Goal: Task Accomplishment & Management: Use online tool/utility

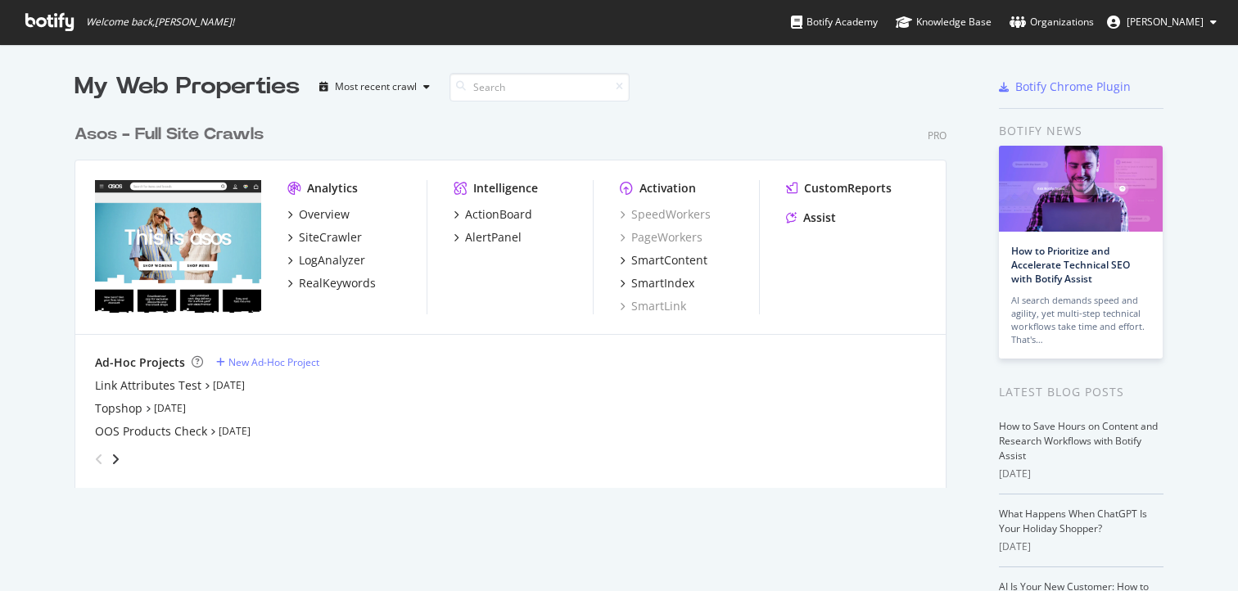
scroll to position [591, 1238]
click at [647, 287] on div "SmartIndex" at bounding box center [662, 283] width 63 height 16
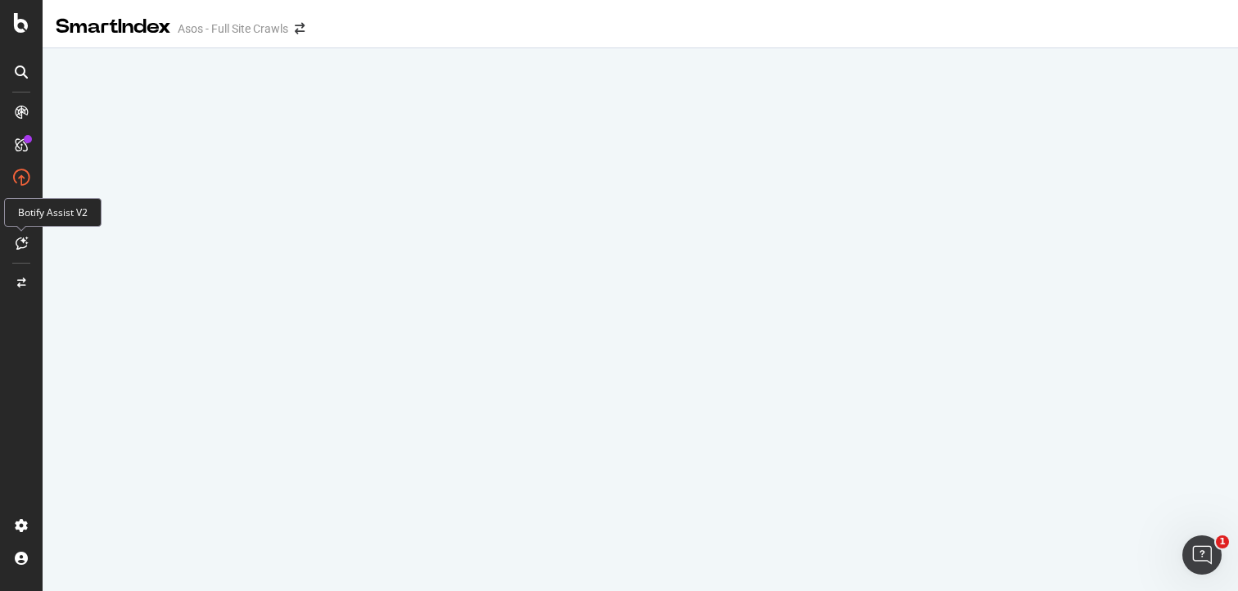
click at [20, 235] on div at bounding box center [21, 243] width 26 height 26
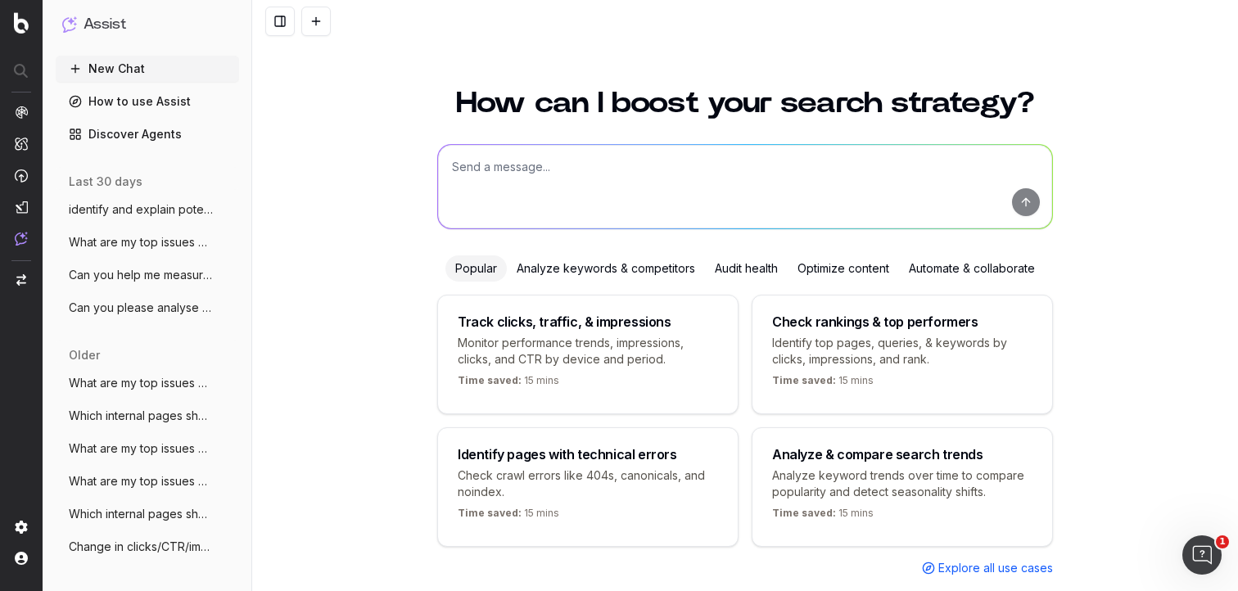
scroll to position [44, 0]
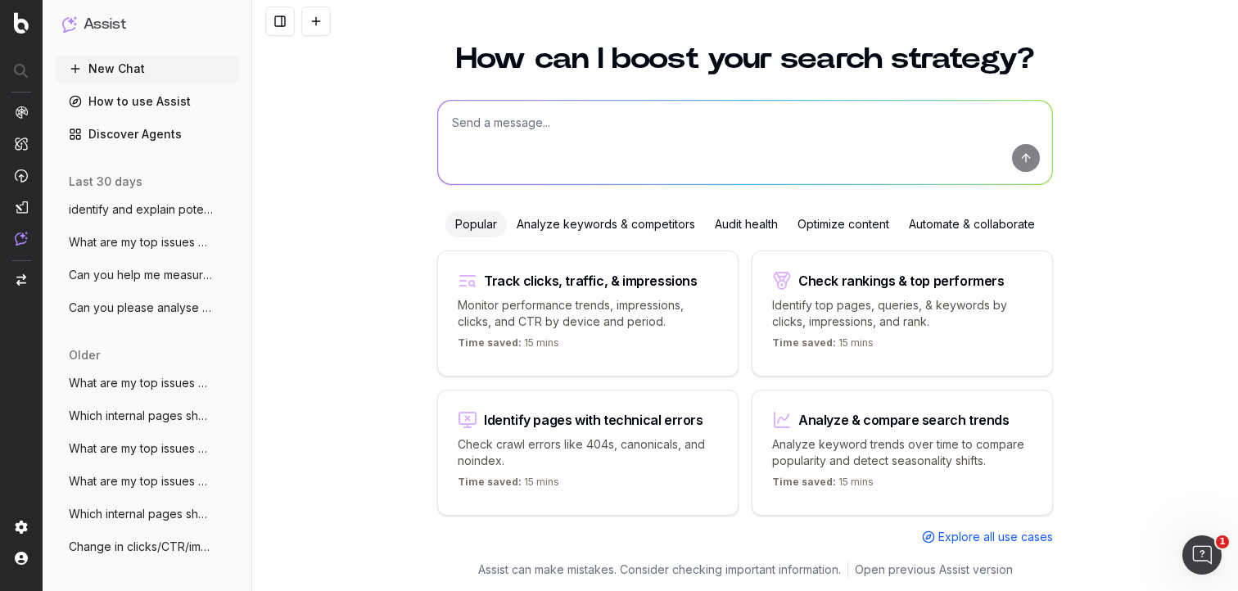
click at [570, 129] on textarea at bounding box center [745, 142] width 614 height 83
type textarea "I"
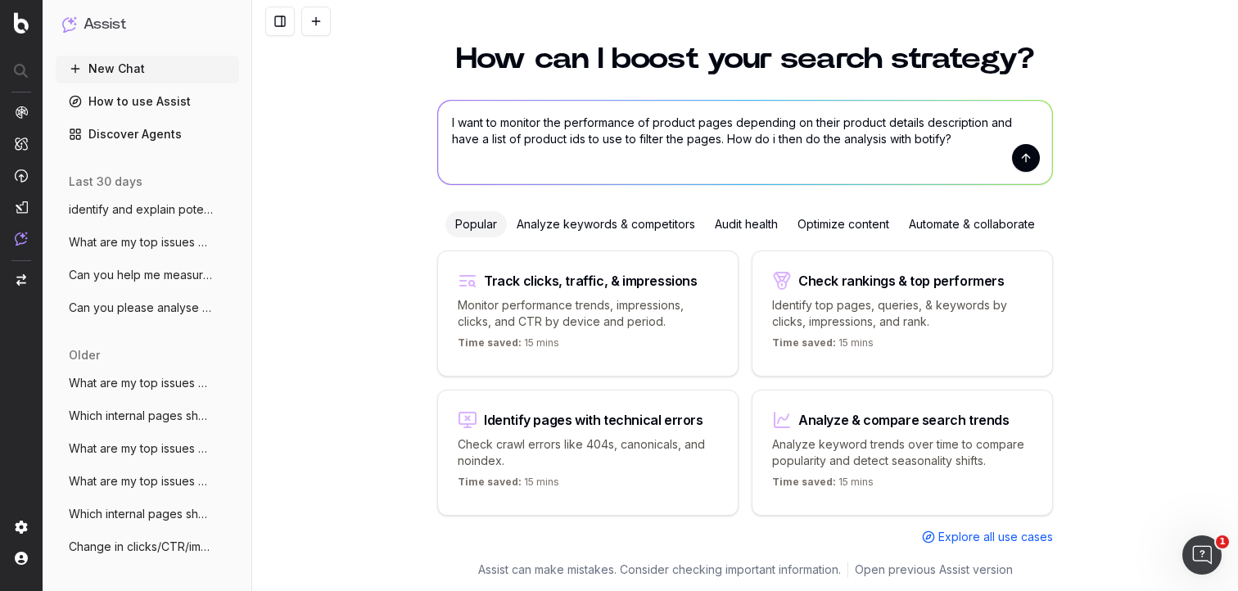
click at [893, 138] on textarea "I want to monitor the performance of product pages depending on their product d…" at bounding box center [745, 142] width 614 height 83
type textarea "I want to monitor the performance of product pages depending on their product d…"
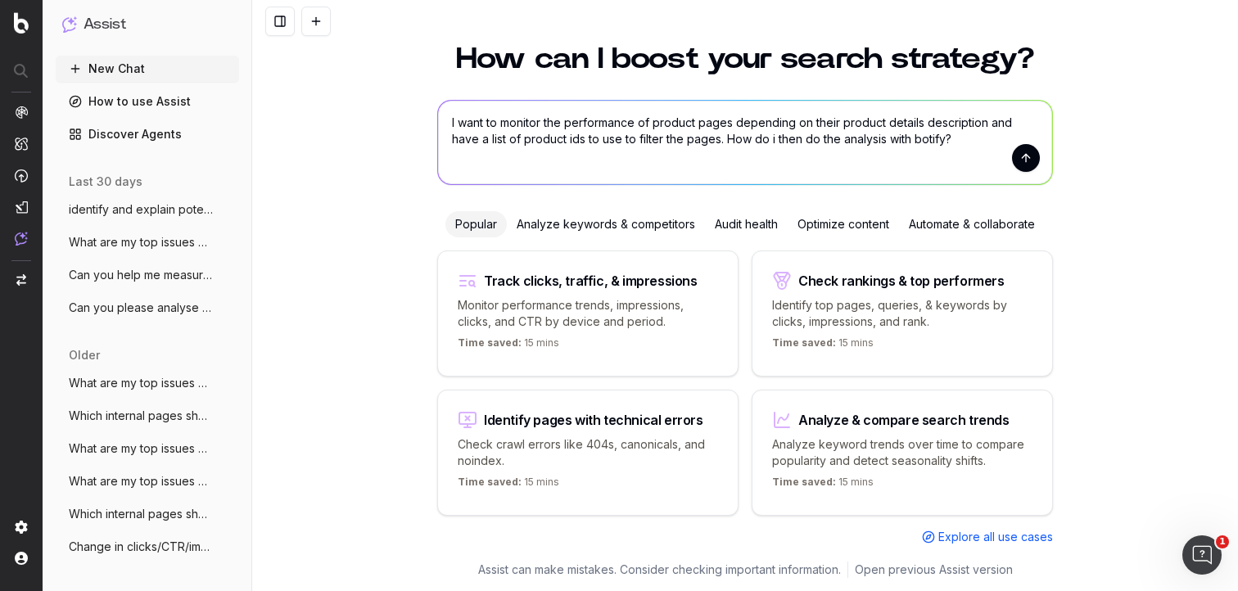
click at [1030, 169] on button "submit" at bounding box center [1026, 158] width 28 height 28
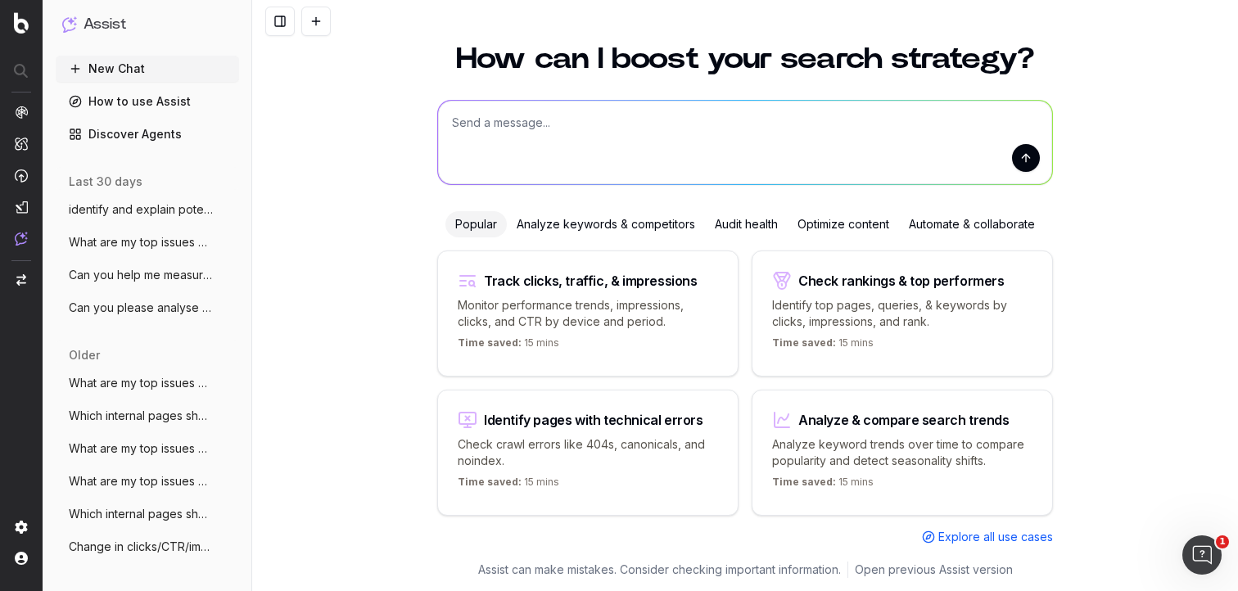
scroll to position [0, 0]
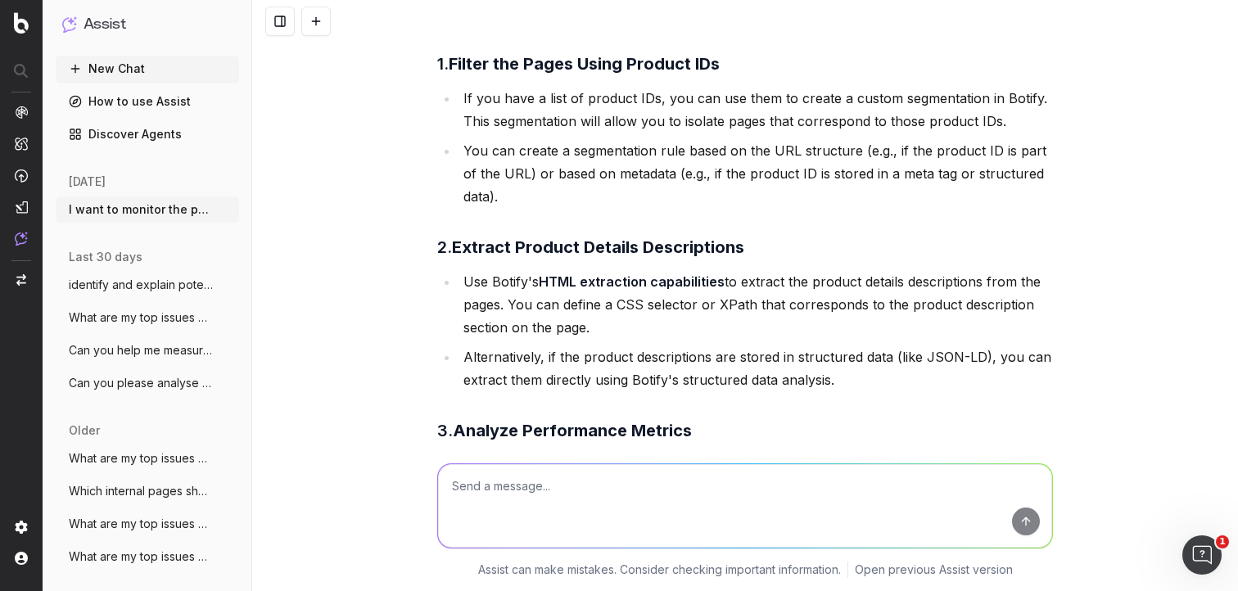
scroll to position [138, 0]
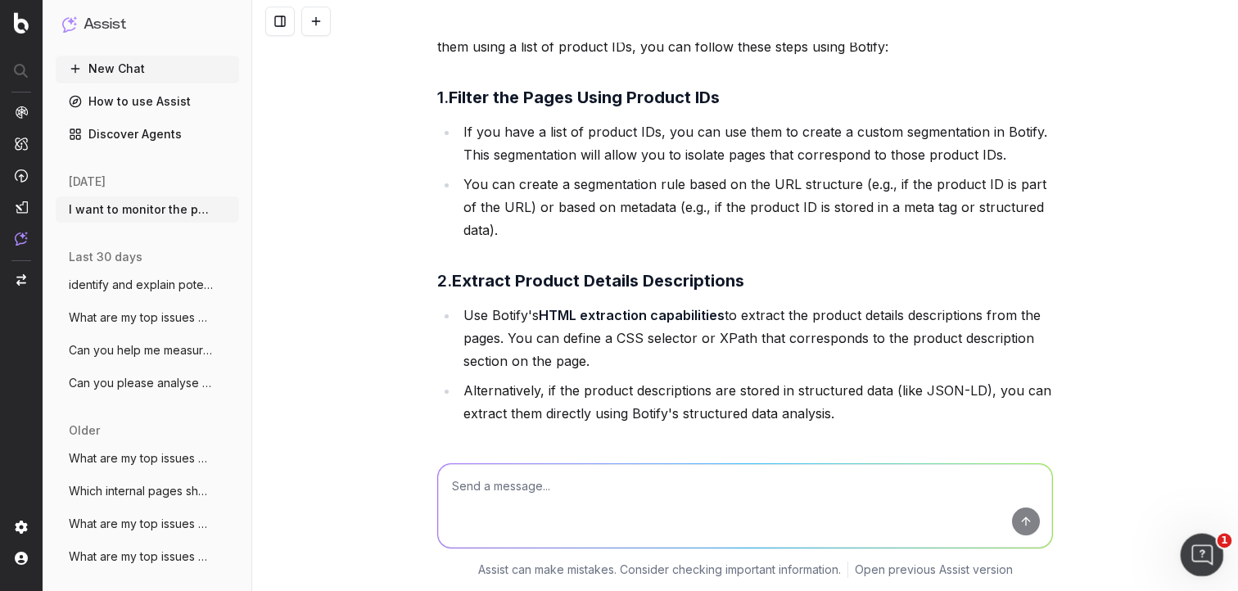
click at [1198, 549] on icon "Open Intercom Messenger" at bounding box center [1199, 552] width 27 height 27
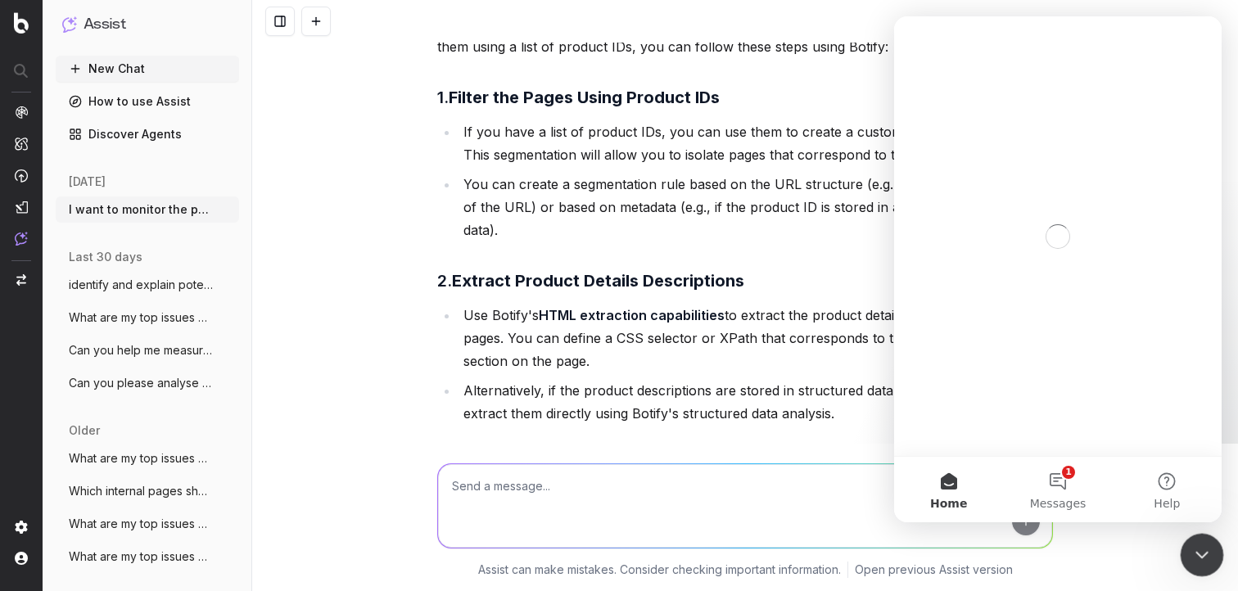
scroll to position [0, 0]
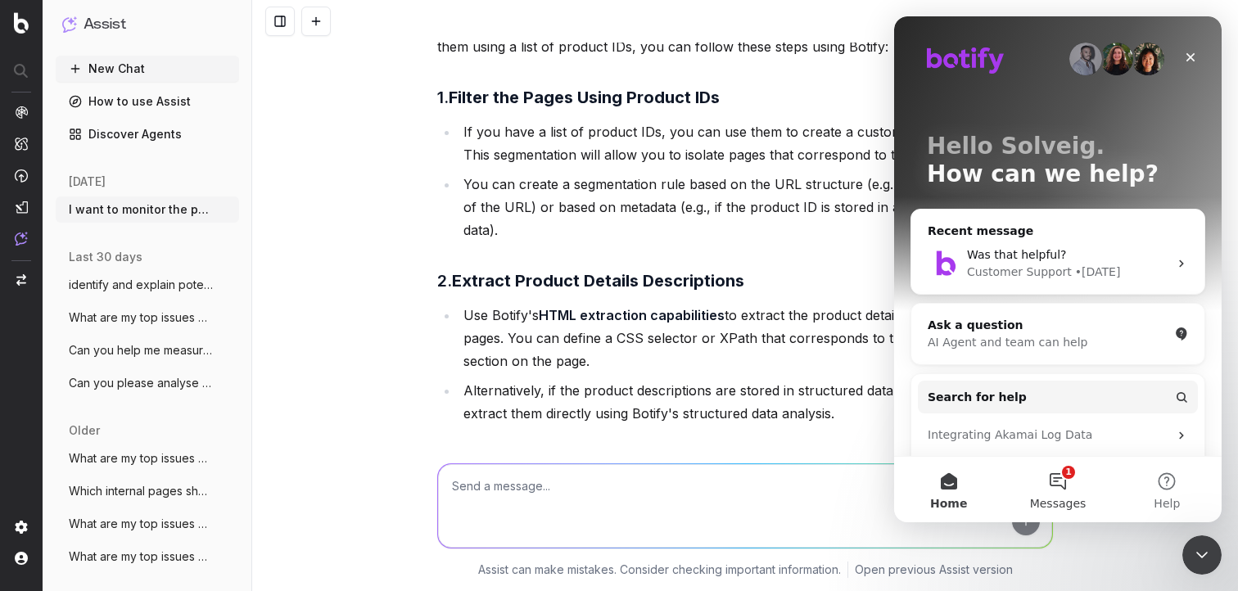
click at [1046, 490] on button "1 Messages" at bounding box center [1057, 489] width 109 height 65
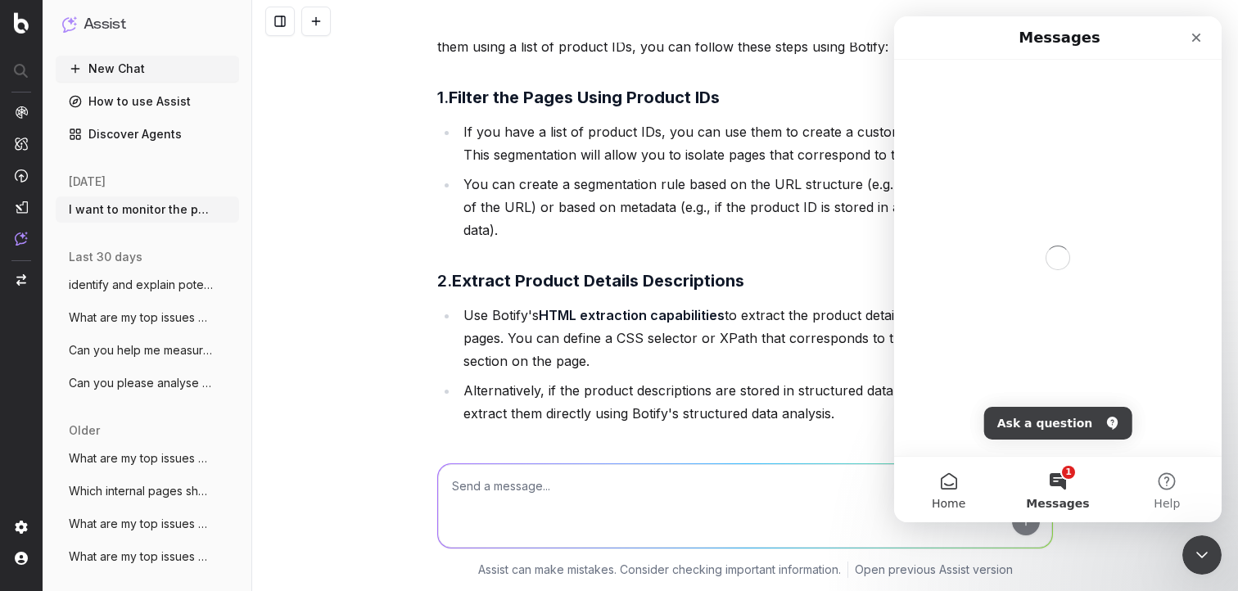
click at [922, 494] on button "Home" at bounding box center [948, 489] width 109 height 65
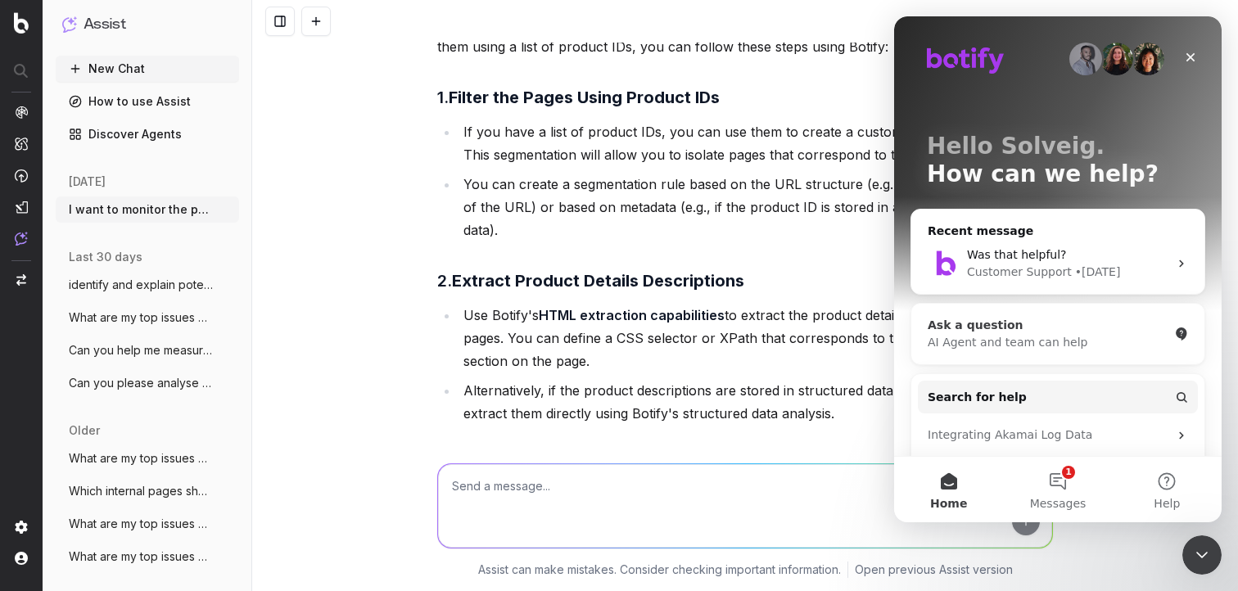
click at [1053, 357] on div "Ask a question AI Agent and team can help" at bounding box center [1057, 334] width 293 height 61
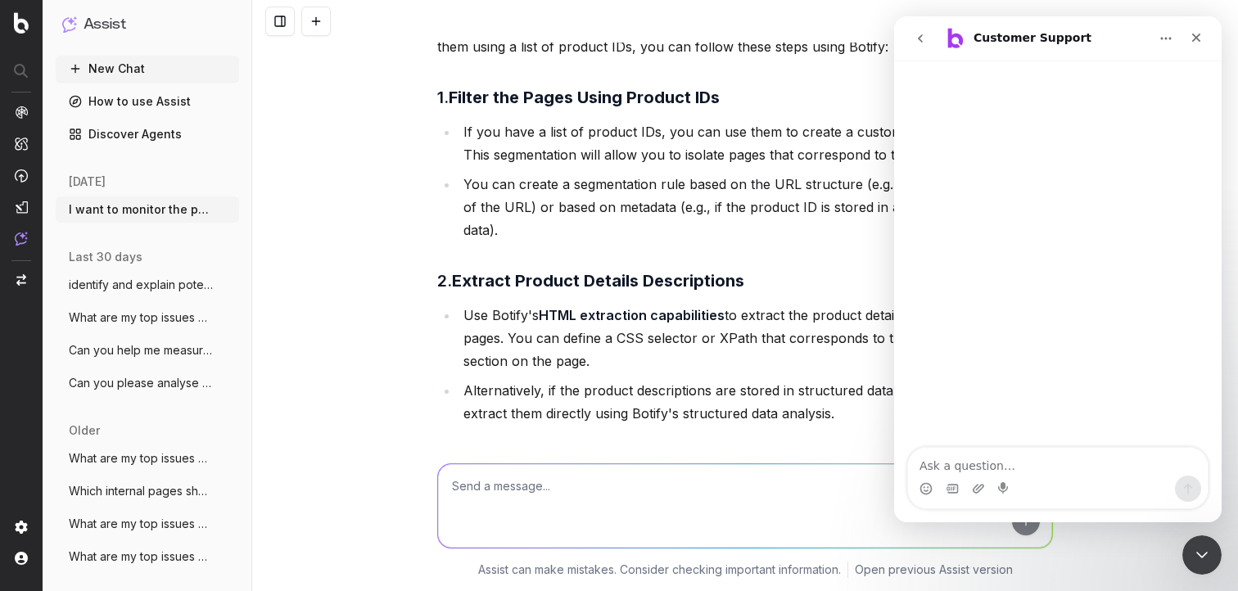
click at [972, 461] on textarea "Ask a question…" at bounding box center [1058, 462] width 300 height 28
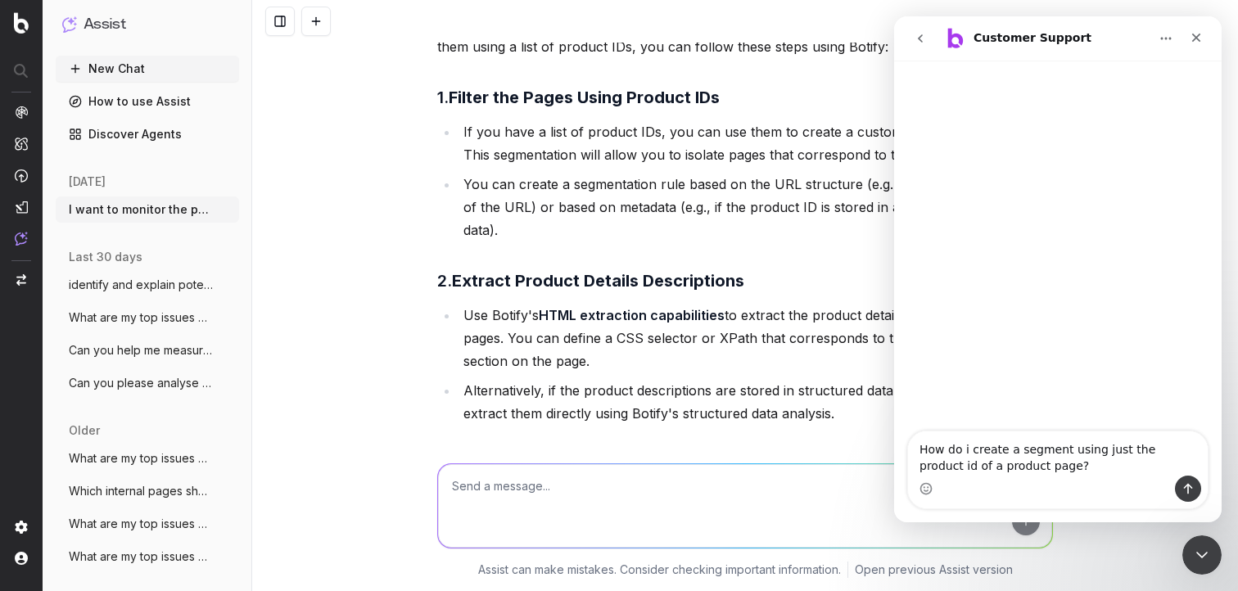
type textarea "How do i create a segment using just the product id of a product page?"
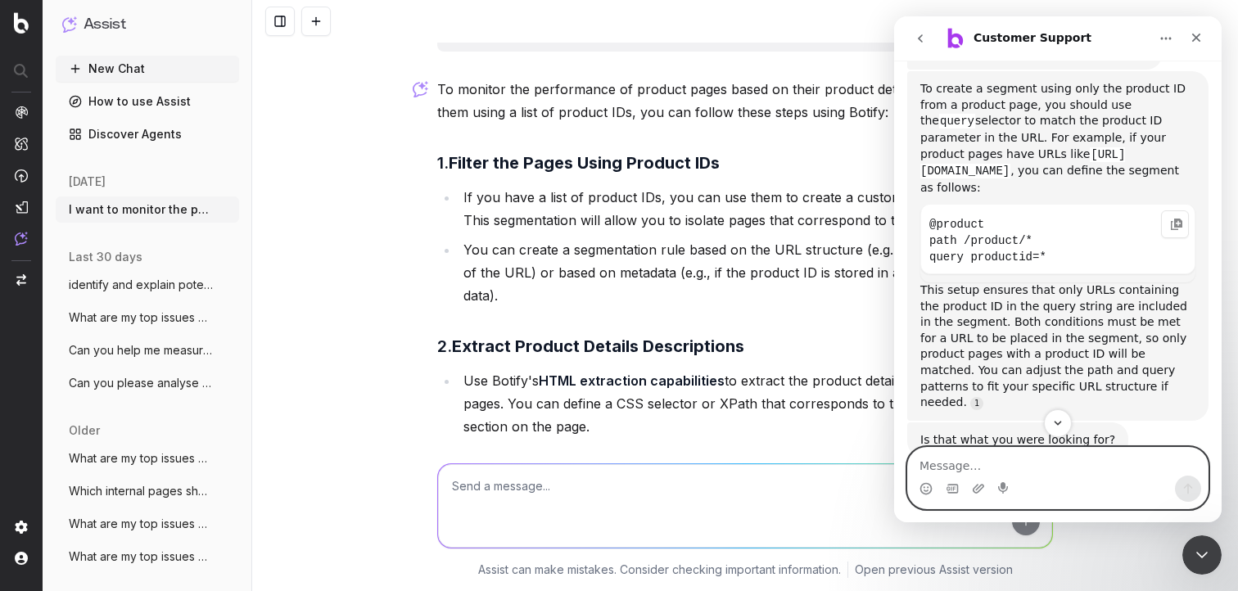
scroll to position [268, 0]
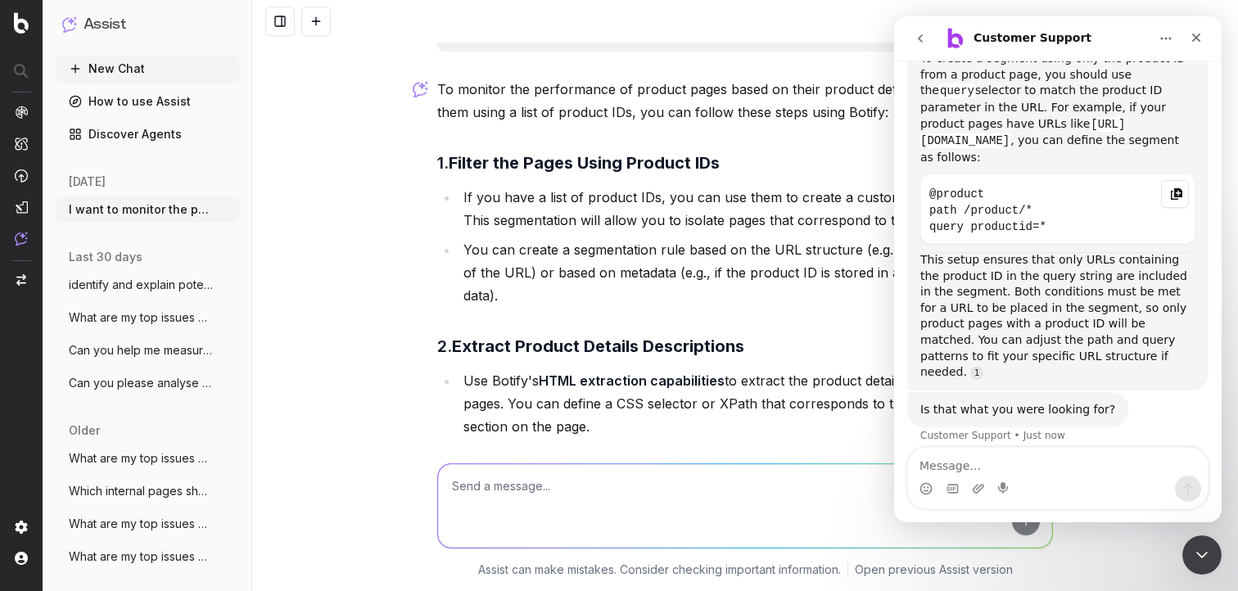
click at [1173, 193] on icon "Copy this code block to your clipboard." at bounding box center [1176, 193] width 13 height 13
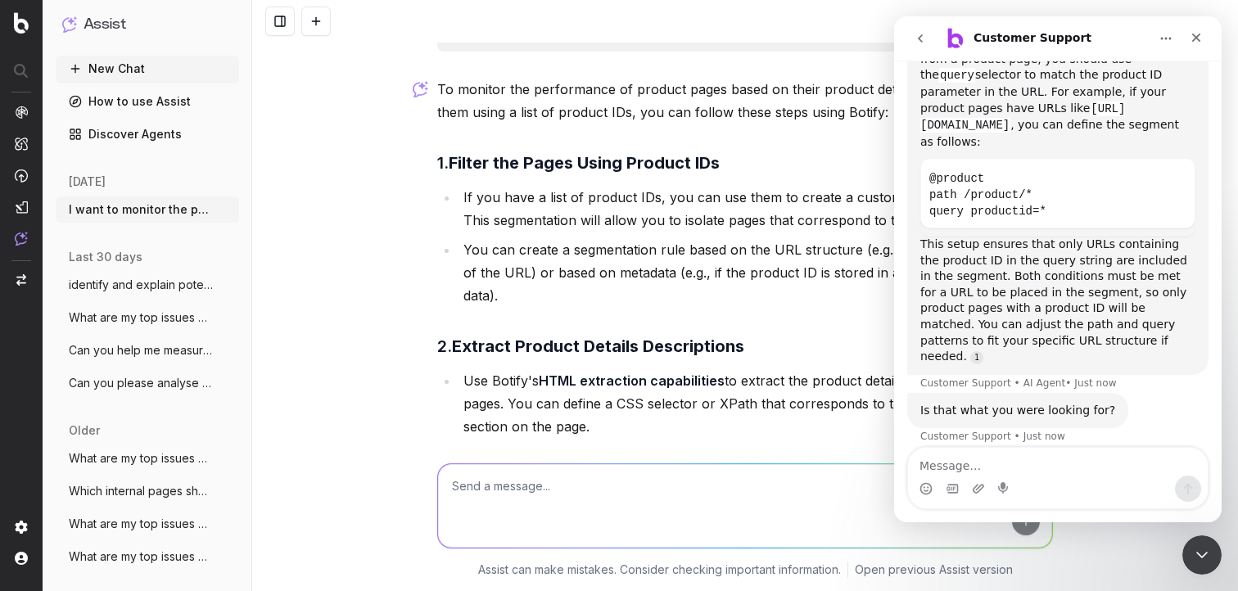
scroll to position [284, 0]
click at [940, 460] on textarea "Message…" at bounding box center [1058, 462] width 300 height 28
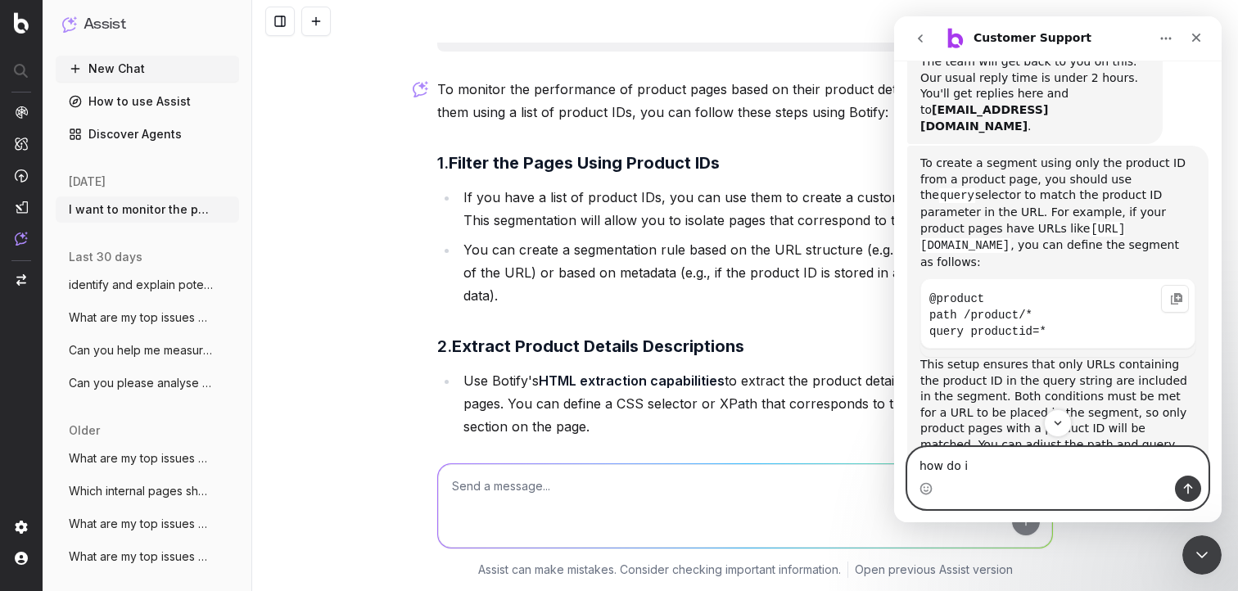
scroll to position [162, 0]
type textarea "how do i use the query selector?"
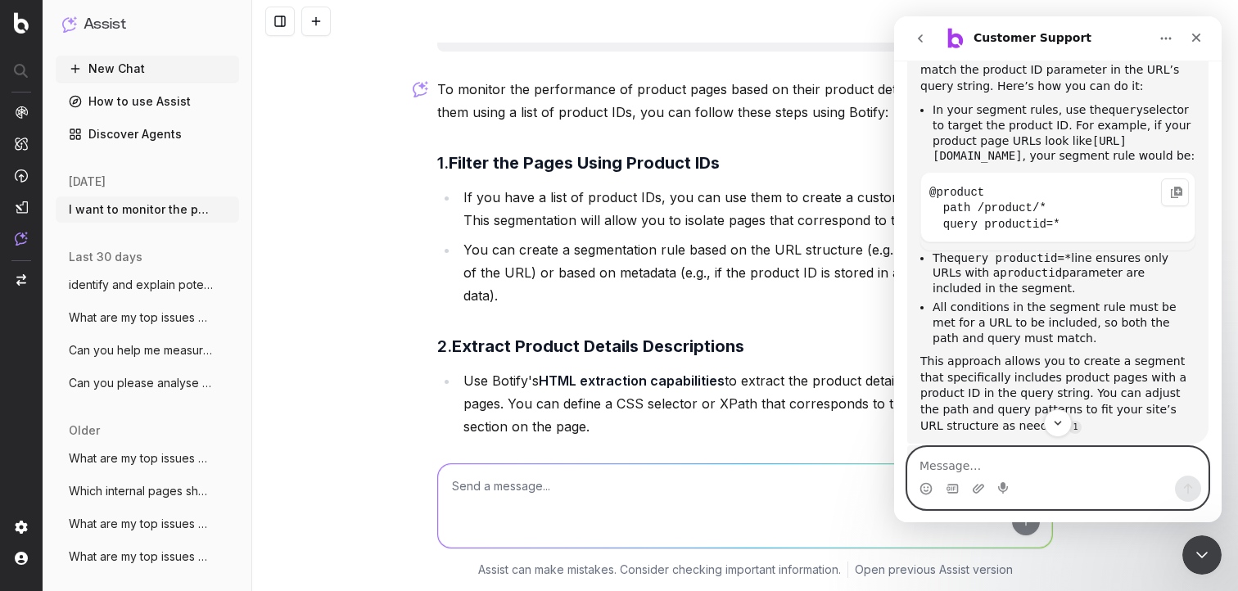
scroll to position [839, 0]
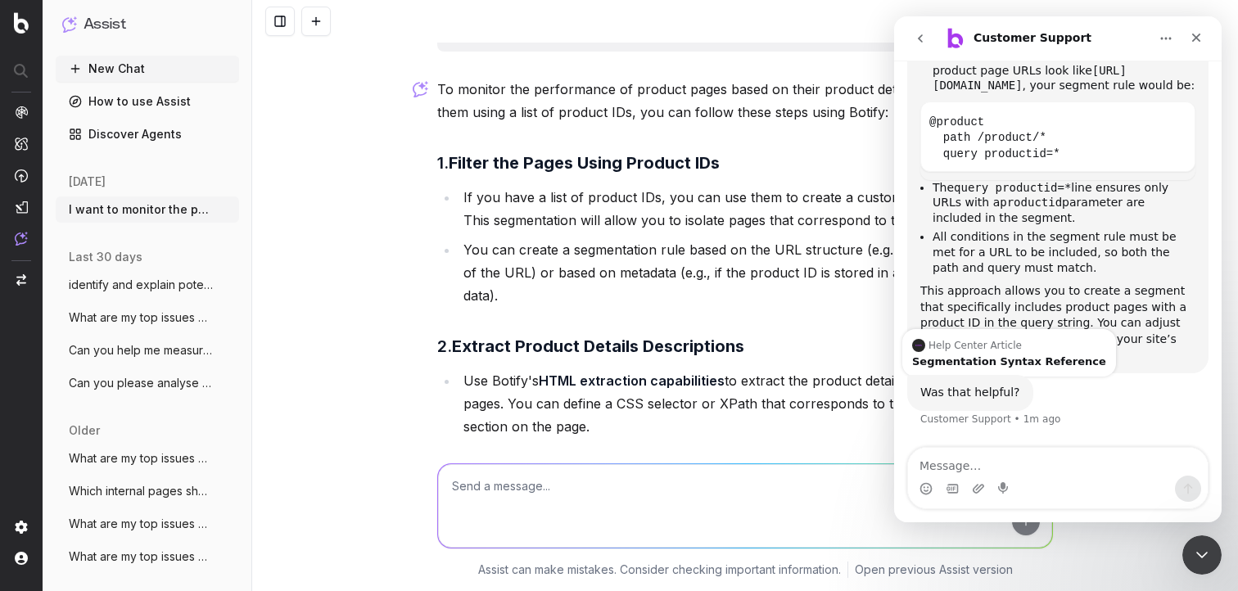
click at [1068, 359] on link "Source reference 9276057:" at bounding box center [1074, 356] width 13 height 13
click at [964, 356] on div "Segmentation Syntax Reference" at bounding box center [1009, 361] width 194 height 11
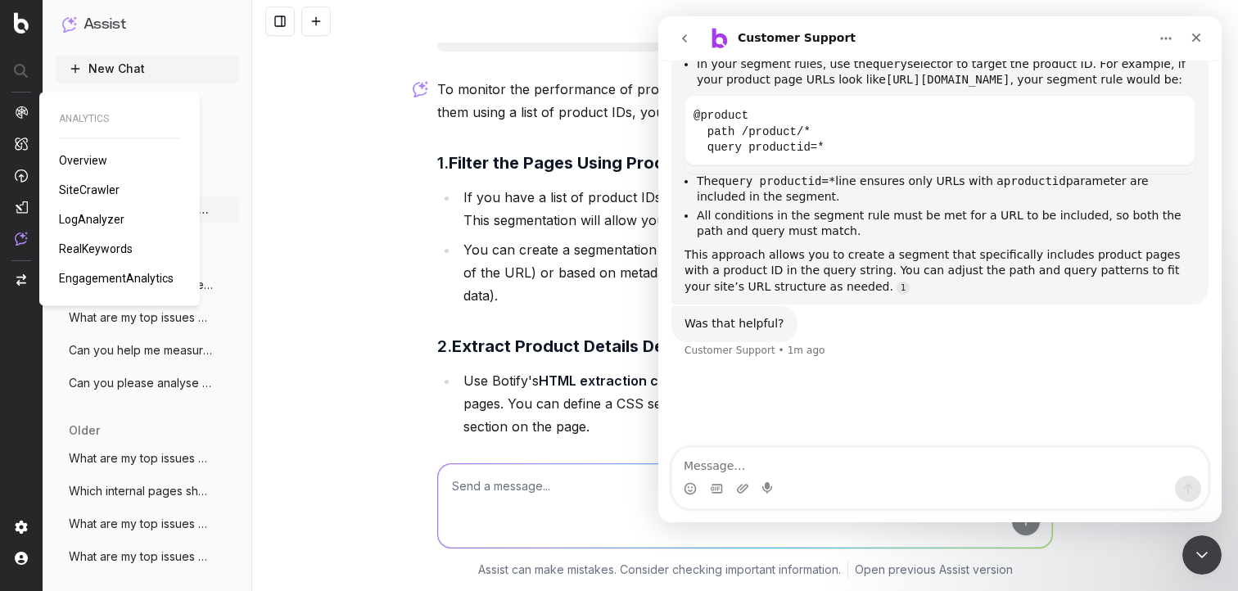
scroll to position [589, 0]
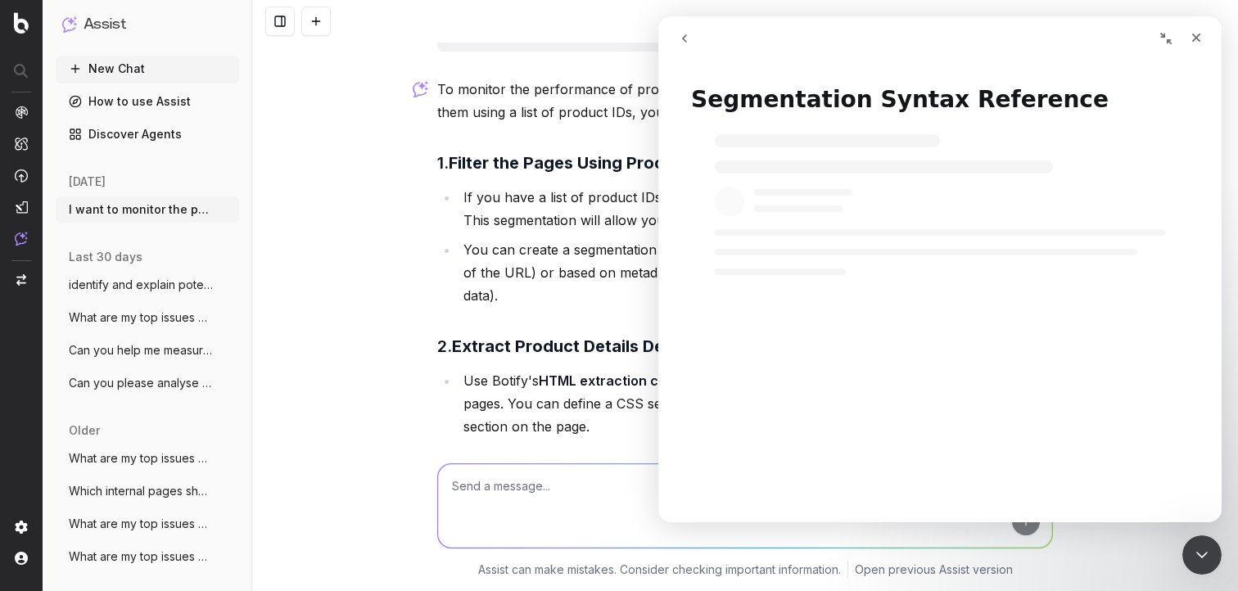
click at [23, 121] on div at bounding box center [21, 176] width 13 height 141
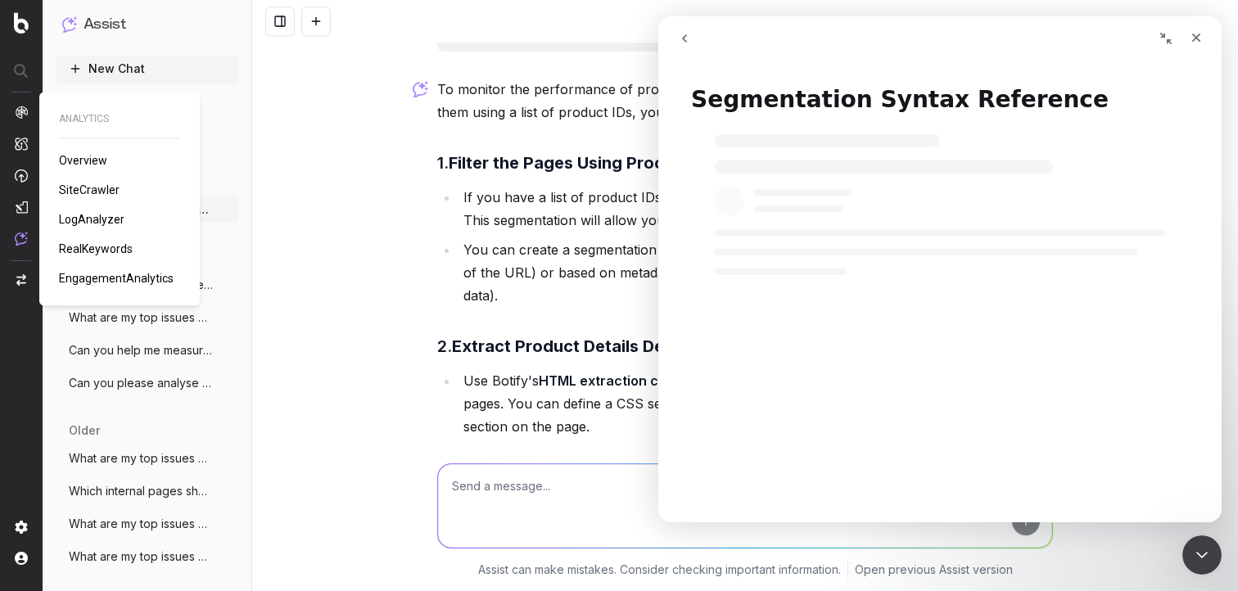
click at [76, 156] on span "Overview" at bounding box center [83, 160] width 48 height 13
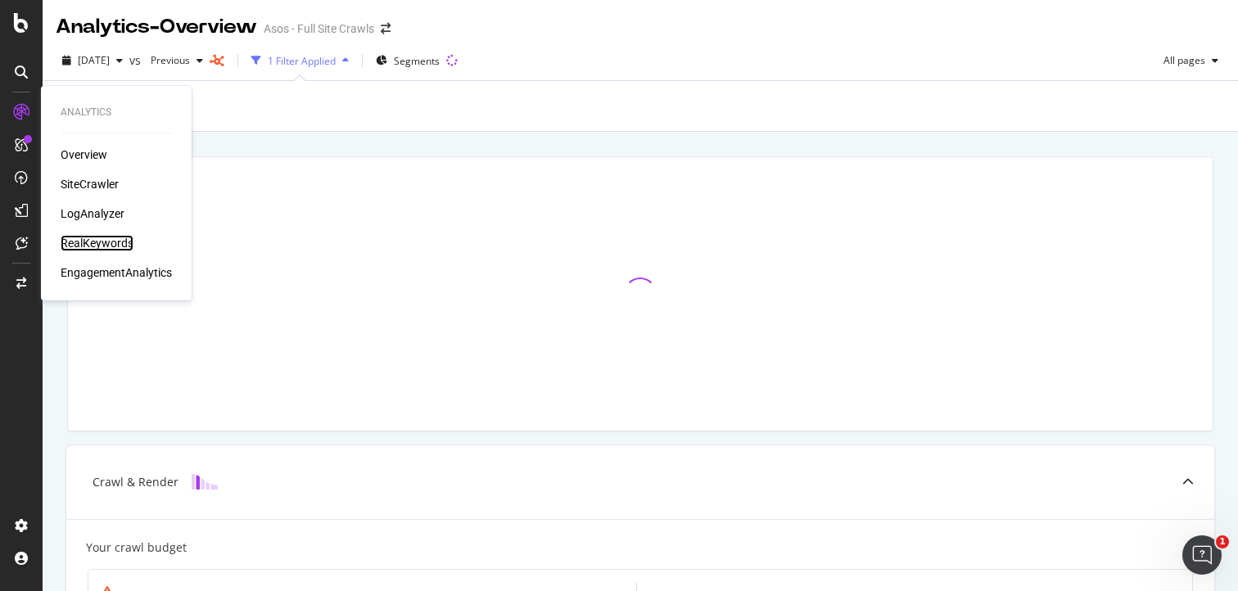
click at [84, 240] on div "RealKeywords" at bounding box center [97, 243] width 73 height 16
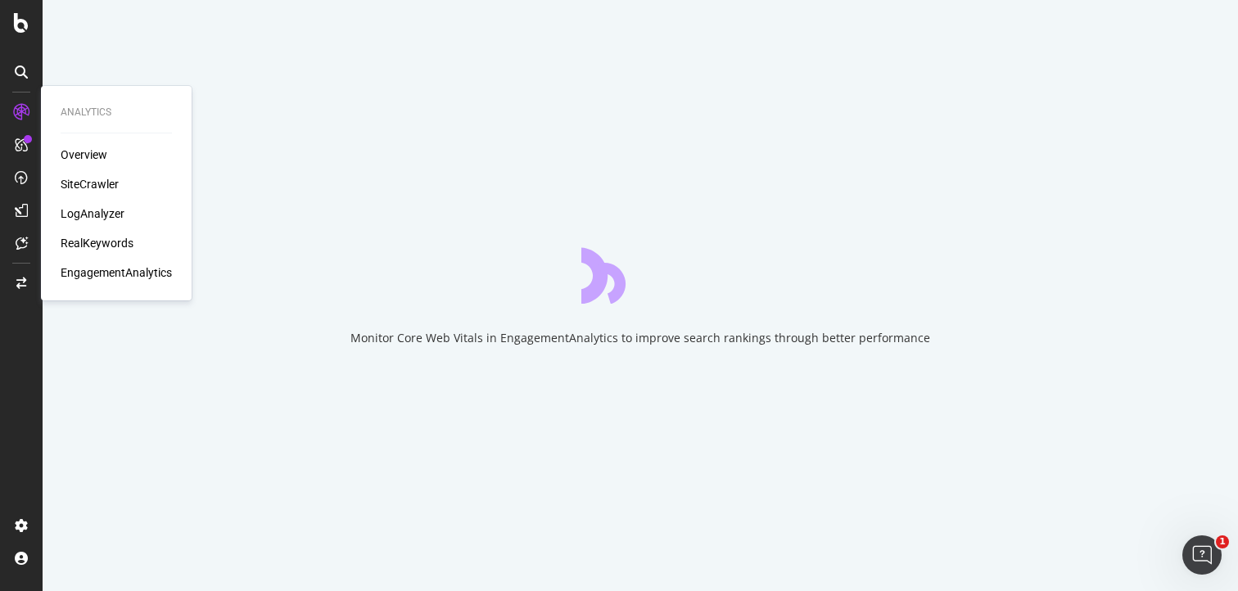
click at [79, 199] on div "Overview SiteCrawler LogAnalyzer RealKeywords EngagementAnalytics" at bounding box center [116, 214] width 111 height 134
click at [81, 208] on div "LogAnalyzer" at bounding box center [93, 213] width 64 height 16
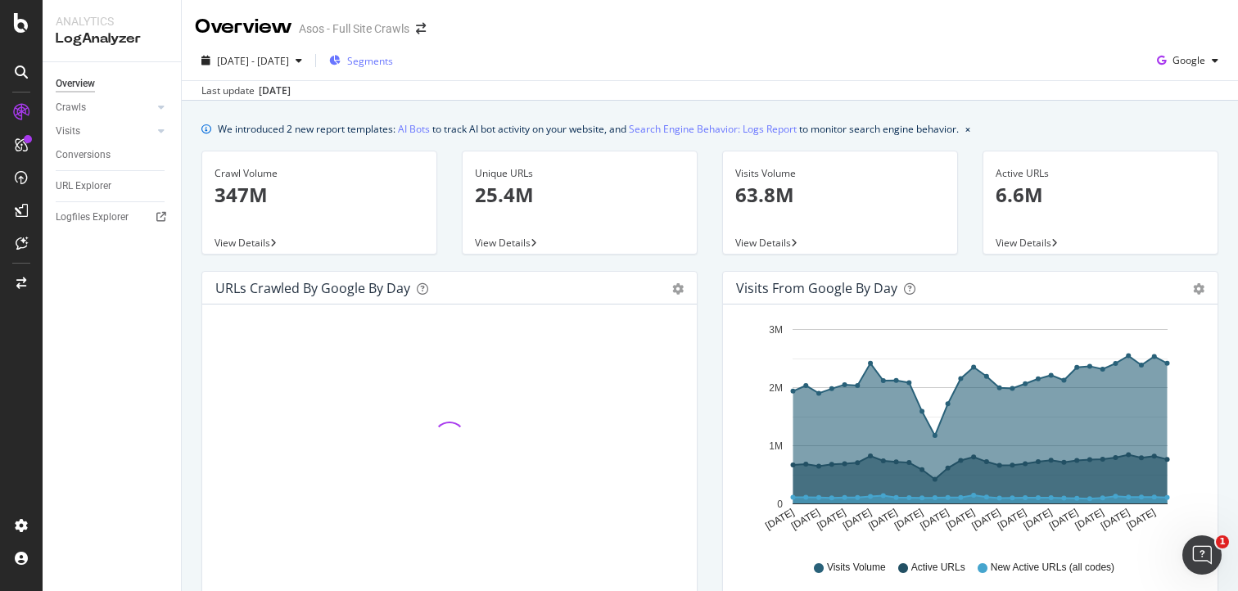
click at [393, 66] on span "Segments" at bounding box center [370, 61] width 46 height 14
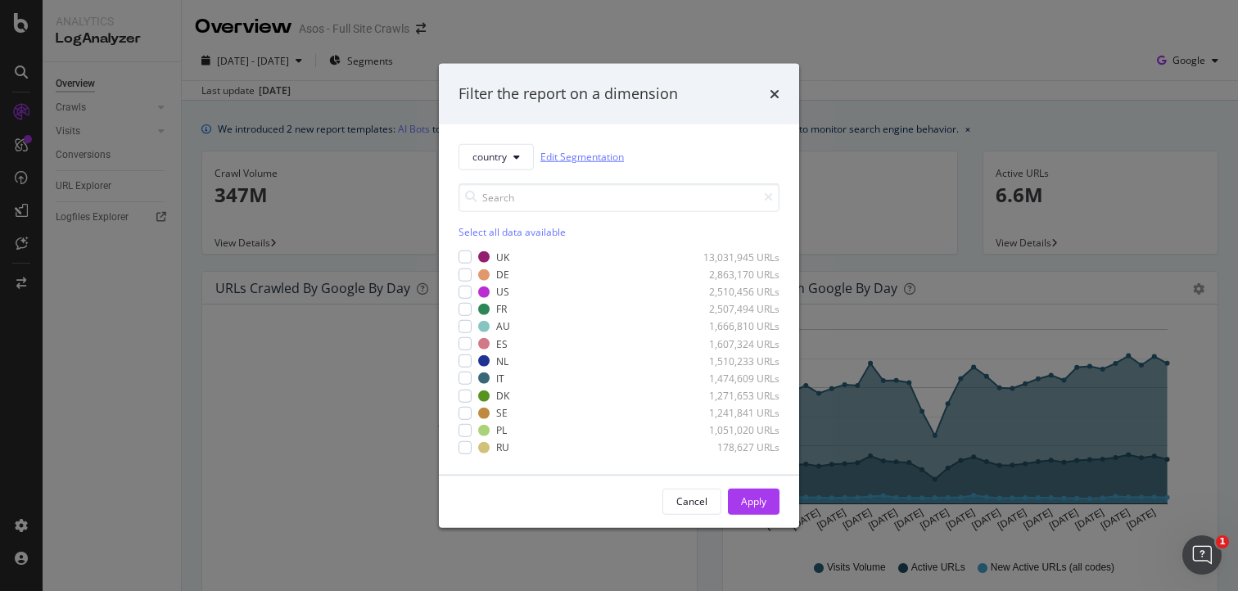
click at [559, 148] on link "Edit Segmentation" at bounding box center [581, 156] width 83 height 17
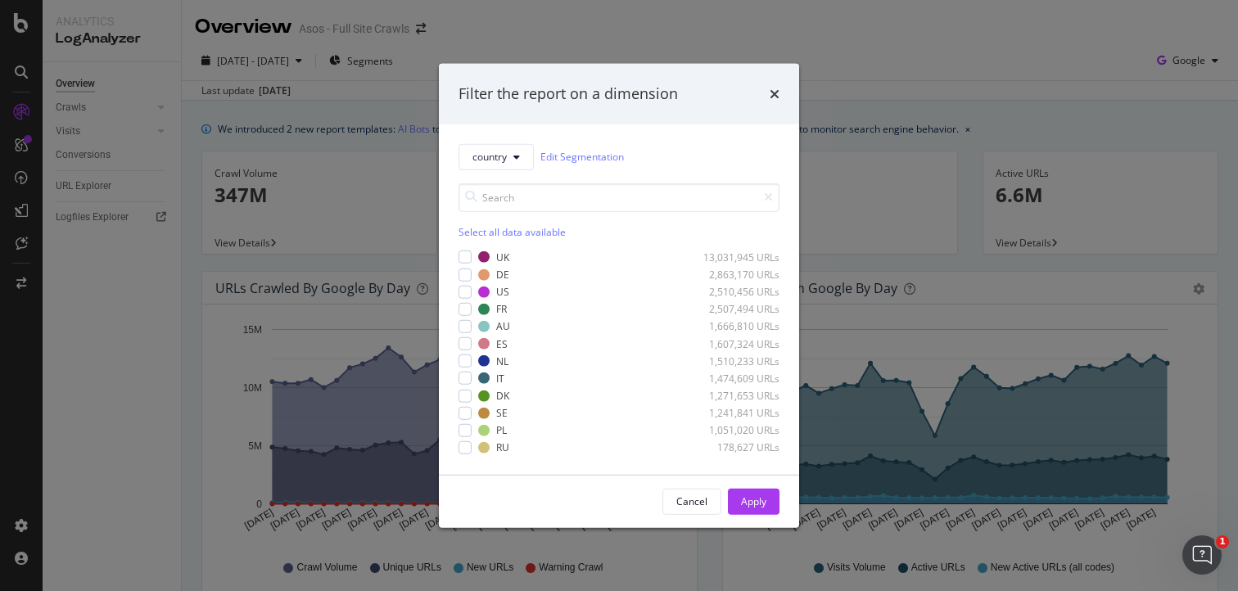
click at [769, 95] on div "Filter the report on a dimension" at bounding box center [618, 93] width 321 height 21
click at [782, 89] on div "Filter the report on a dimension" at bounding box center [619, 94] width 360 height 61
click at [769, 89] on icon "times" at bounding box center [774, 94] width 10 height 13
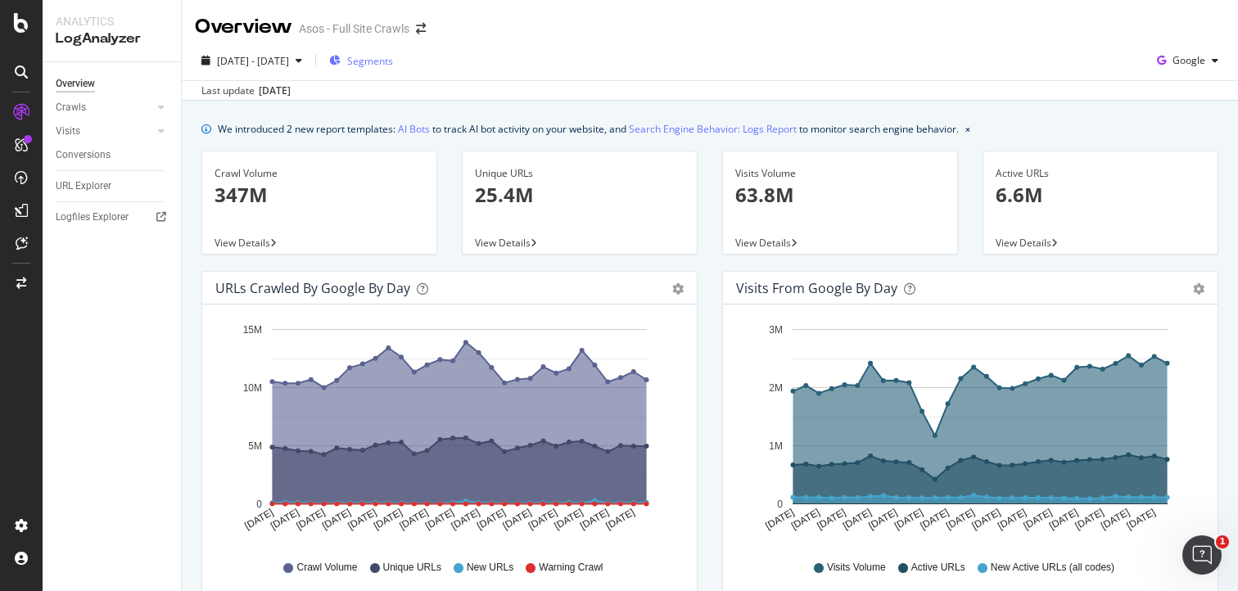
click at [393, 65] on span "Segments" at bounding box center [370, 61] width 46 height 14
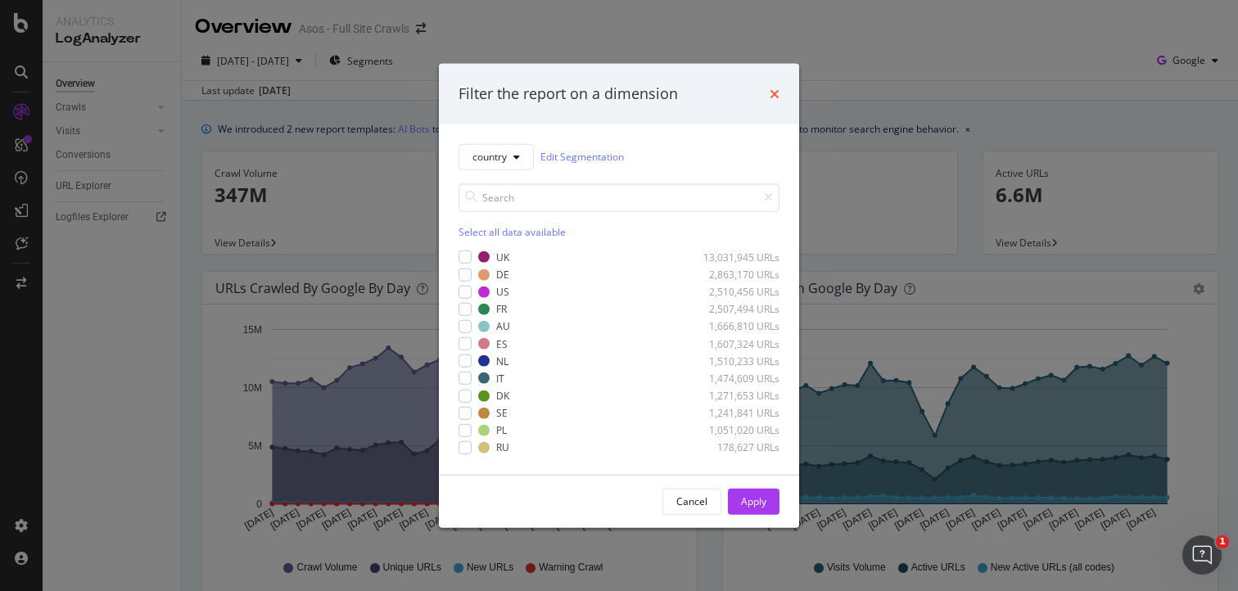
click at [777, 92] on icon "times" at bounding box center [774, 94] width 10 height 13
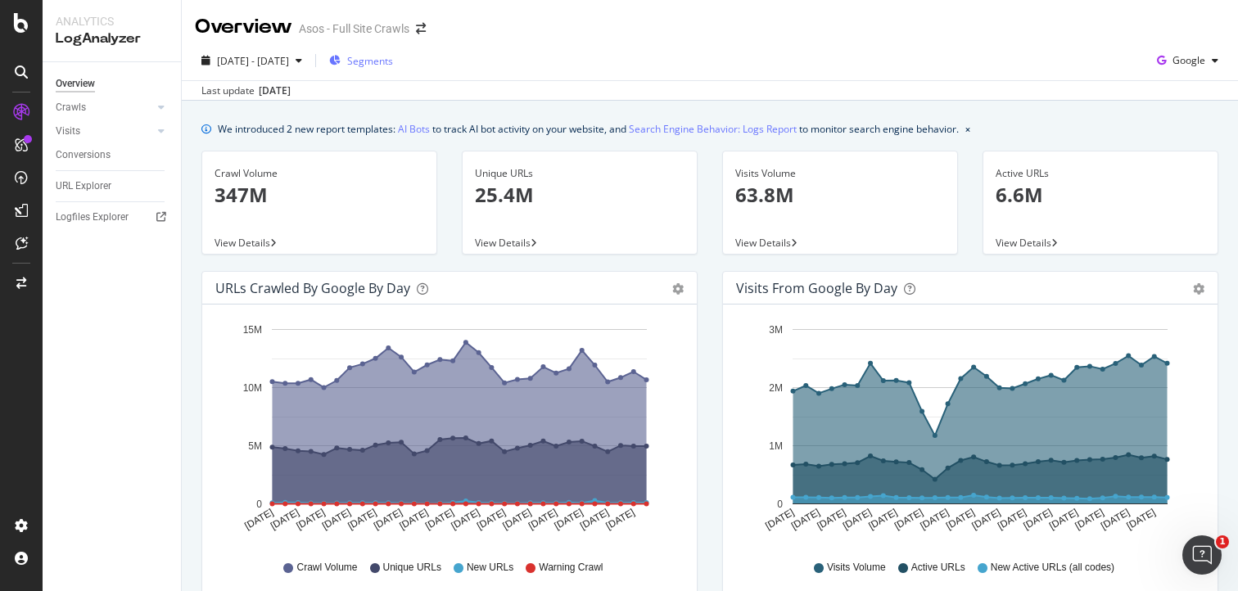
click at [341, 65] on div "button" at bounding box center [334, 61] width 11 height 14
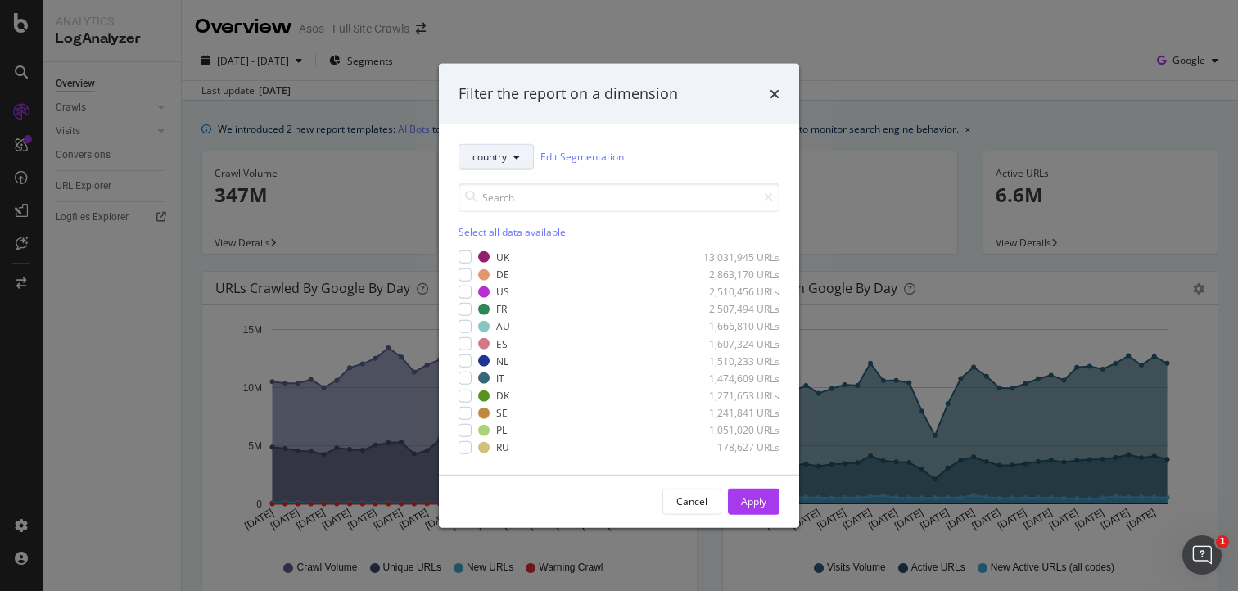
click at [506, 151] on span "country" at bounding box center [489, 157] width 34 height 14
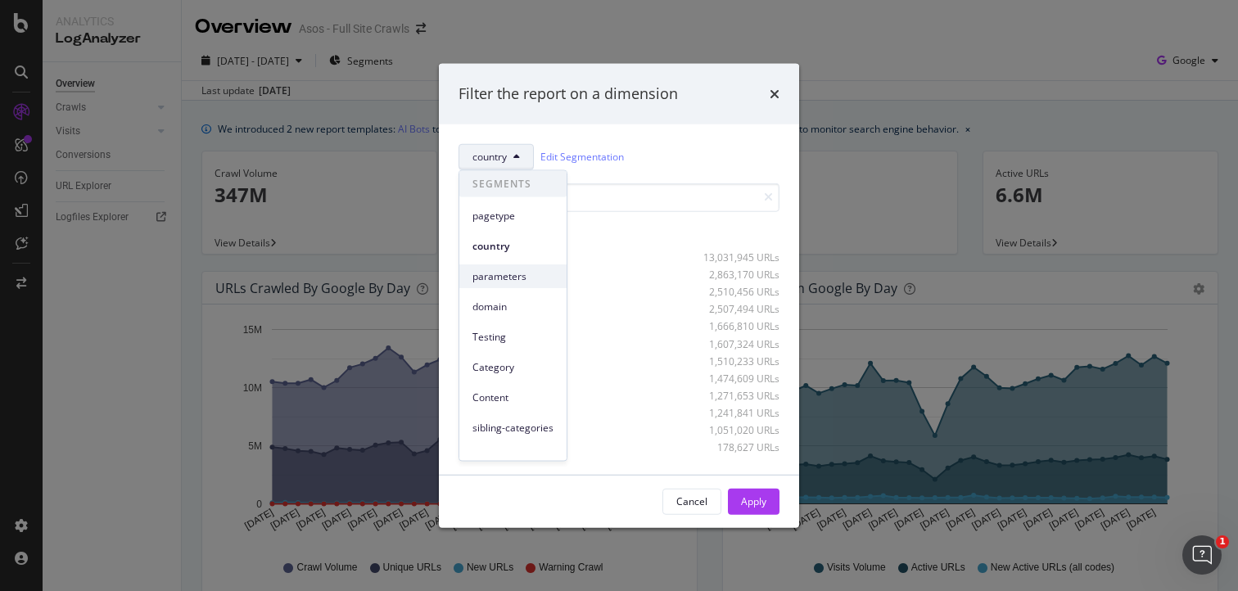
scroll to position [16, 0]
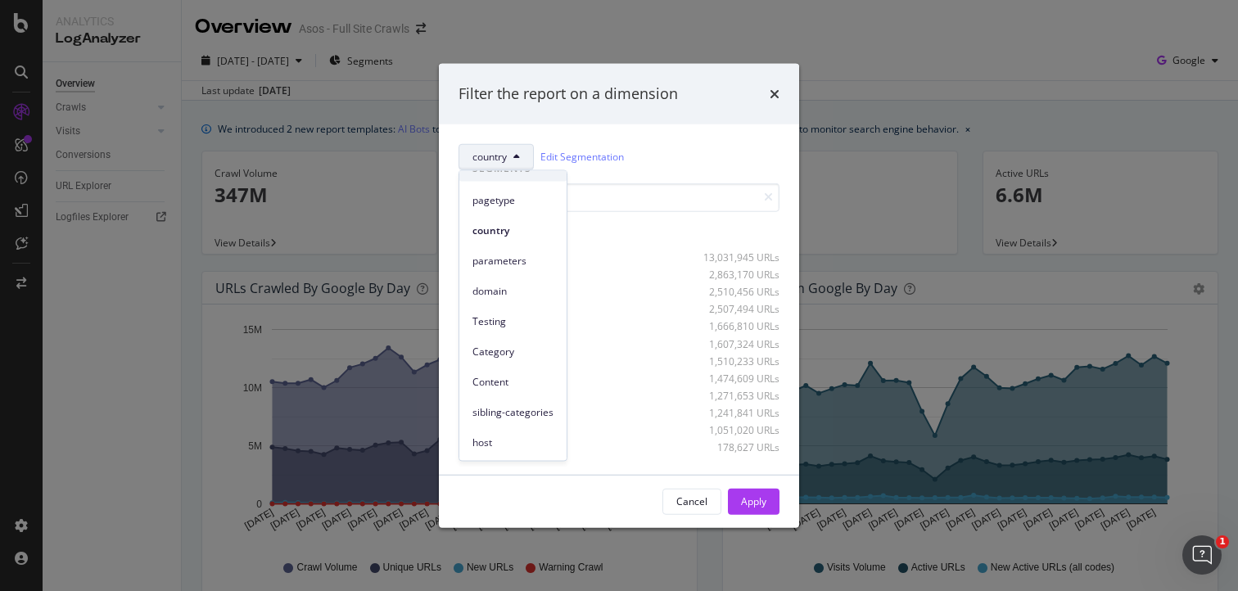
click at [489, 185] on div "pagetype" at bounding box center [512, 197] width 107 height 30
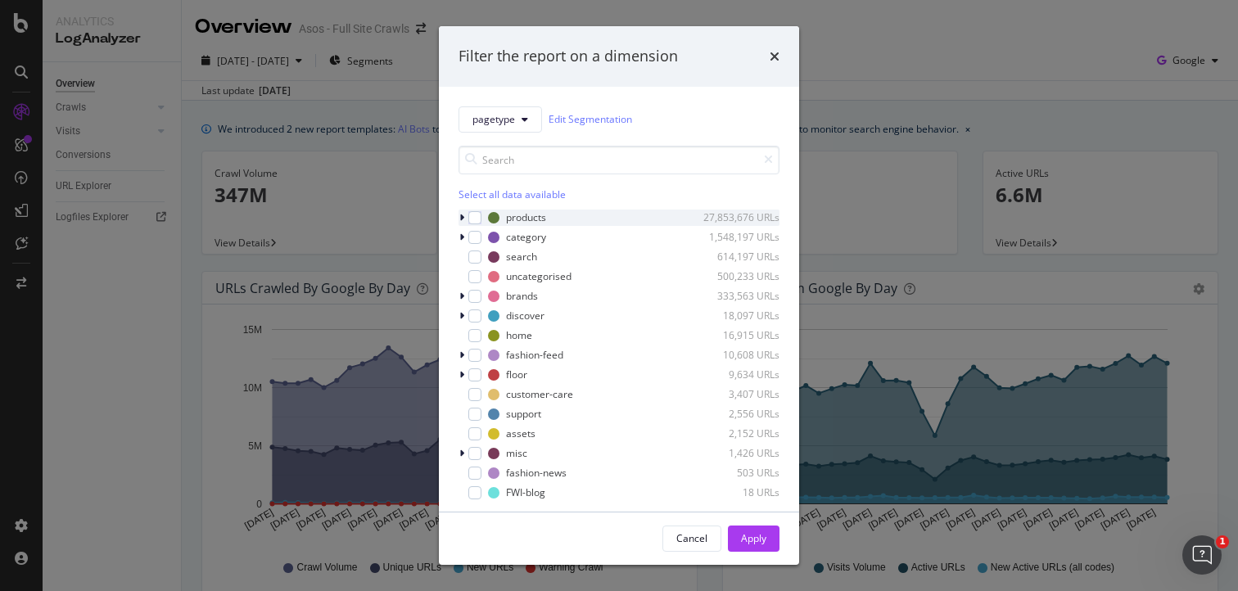
click at [460, 219] on icon "modal" at bounding box center [461, 218] width 5 height 10
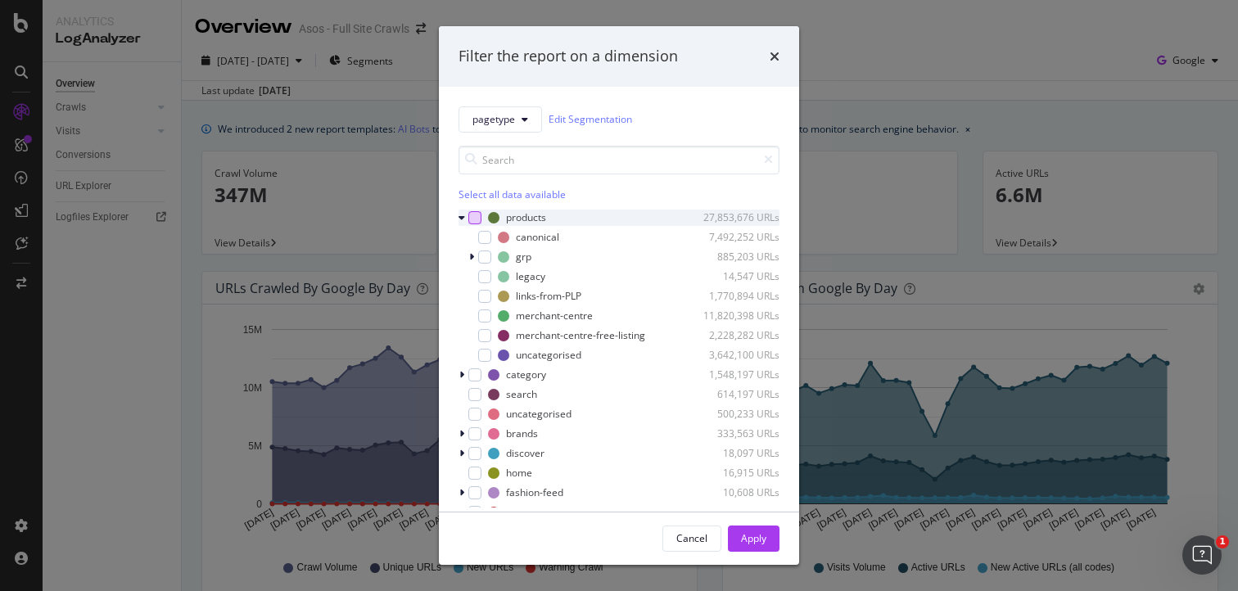
click at [474, 215] on div "modal" at bounding box center [474, 217] width 13 height 13
click at [474, 215] on icon "modal" at bounding box center [474, 218] width 7 height 8
click at [474, 215] on div "modal" at bounding box center [474, 217] width 13 height 13
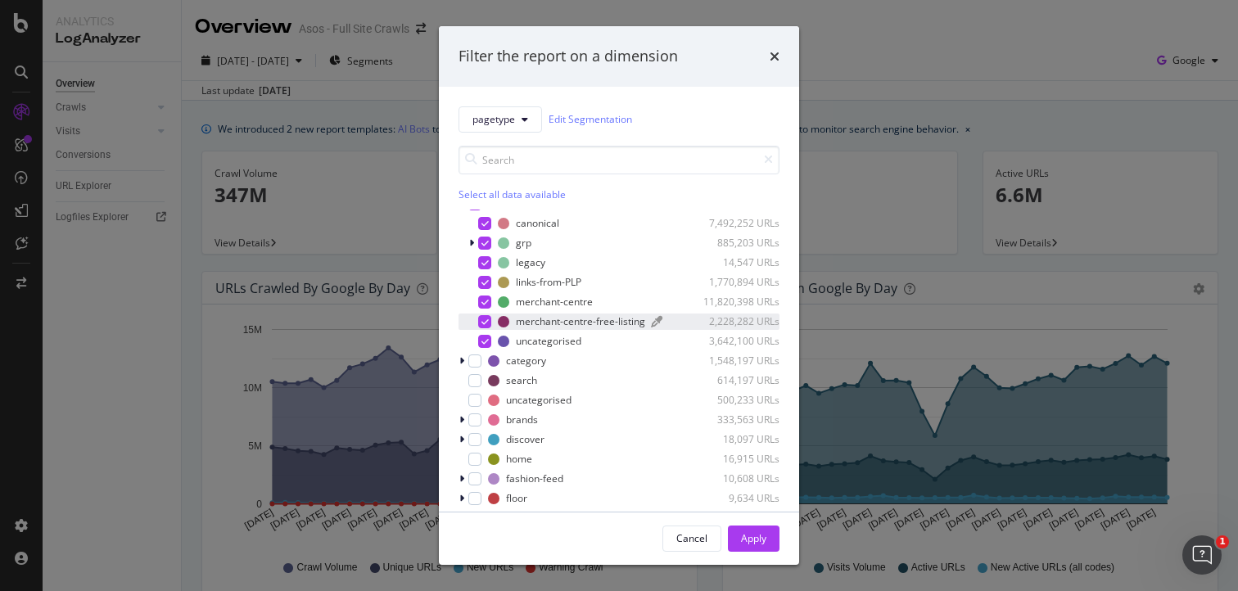
scroll to position [15, 0]
click at [587, 119] on link "Edit Segmentation" at bounding box center [589, 119] width 83 height 17
click at [782, 55] on div "Filter the report on a dimension" at bounding box center [619, 56] width 360 height 61
click at [769, 55] on icon "times" at bounding box center [774, 56] width 10 height 13
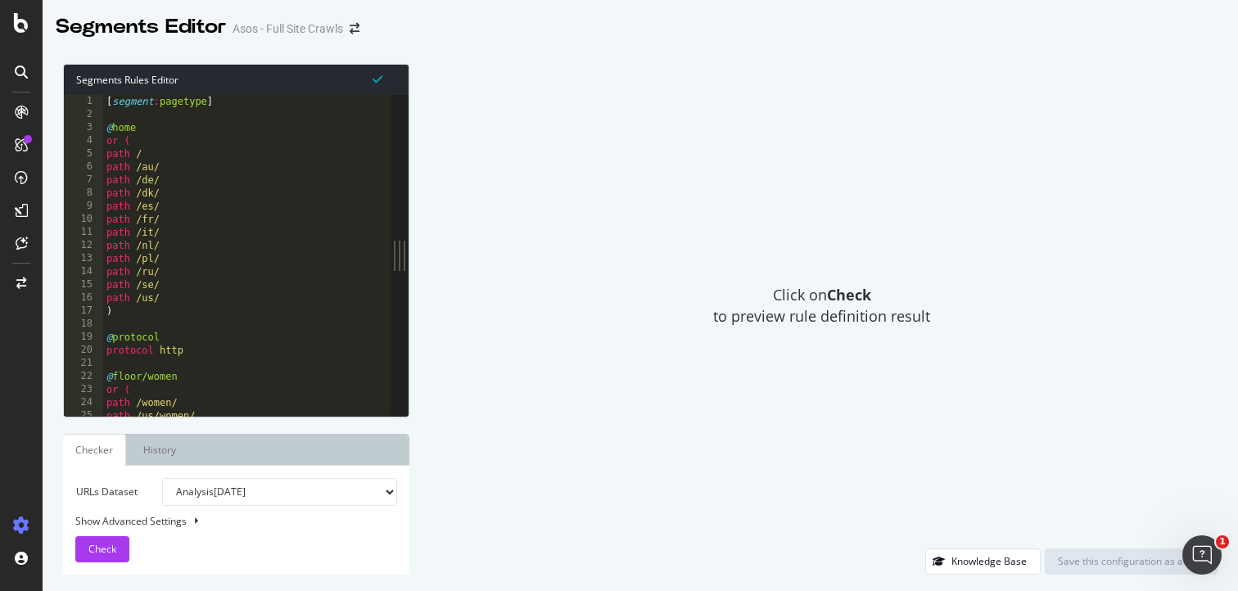
click at [189, 487] on select "Analysis 2025 Sep. 9th Analysis 2025 Sep. 4th Analysis 2025 Sep. 2nd Analysis 2…" at bounding box center [279, 492] width 235 height 28
click at [645, 367] on div "Click on Check to preview rule definition result" at bounding box center [822, 306] width 792 height 485
